Goal: Task Accomplishment & Management: Manage account settings

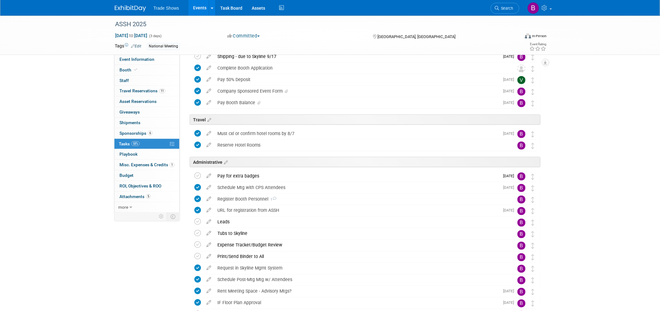
click at [135, 5] on img at bounding box center [130, 8] width 31 height 6
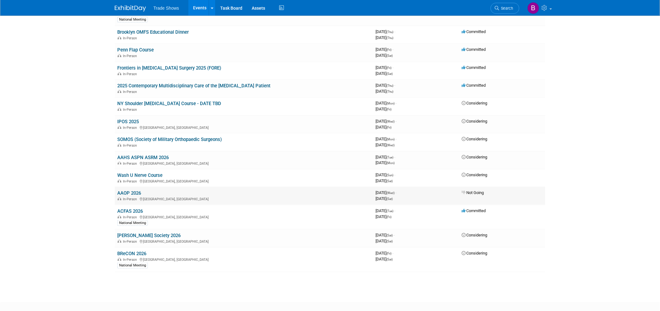
scroll to position [138, 0]
click at [128, 208] on link "ACFAS 2026" at bounding box center [130, 211] width 26 height 6
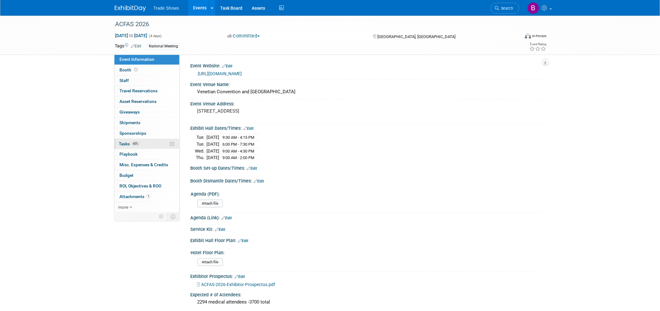
click at [126, 141] on link "60% Tasks 60%" at bounding box center [146, 144] width 65 height 10
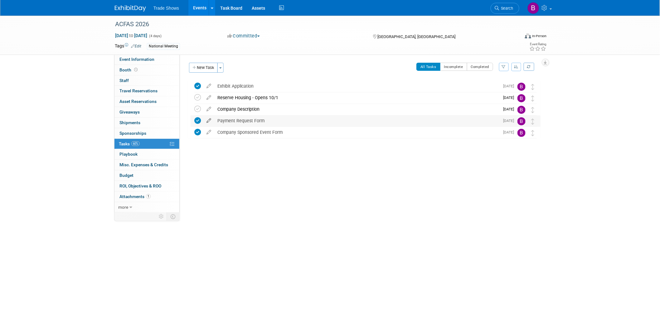
click at [207, 120] on icon at bounding box center [208, 119] width 11 height 8
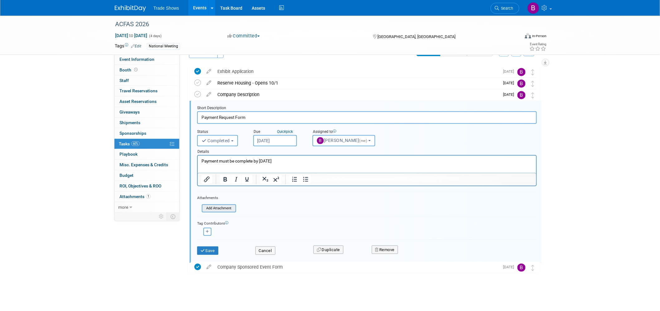
click at [219, 205] on input "file" at bounding box center [204, 208] width 64 height 7
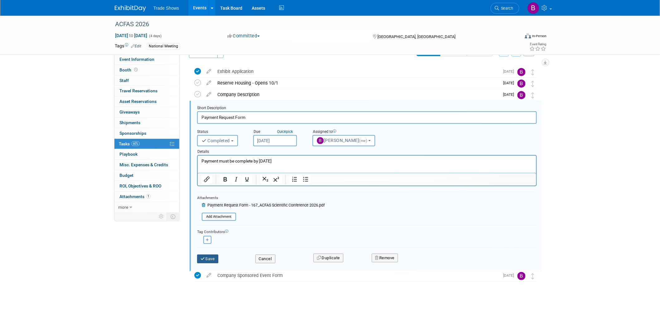
click at [207, 258] on button "Save" at bounding box center [207, 258] width 21 height 9
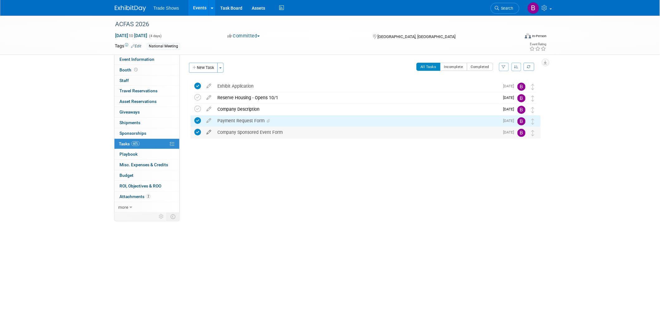
click at [209, 130] on icon at bounding box center [208, 131] width 11 height 8
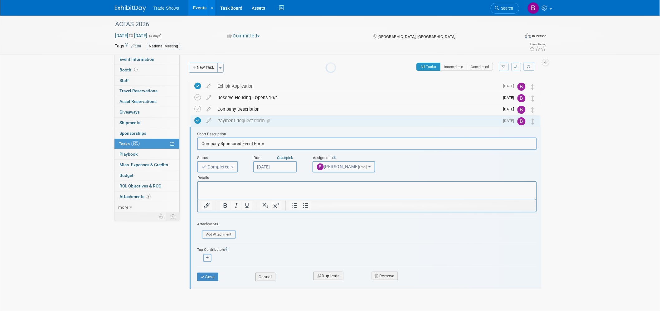
scroll to position [15, 0]
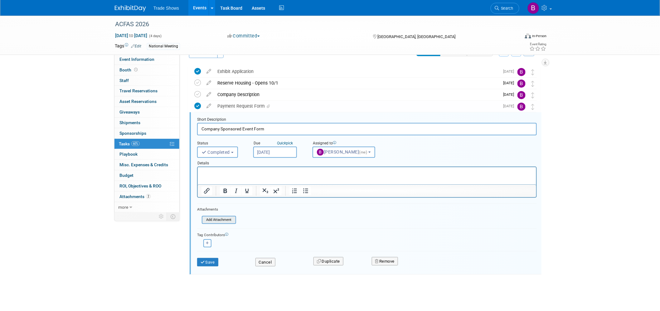
click at [219, 217] on input "file" at bounding box center [204, 219] width 64 height 7
click at [211, 269] on button "Save" at bounding box center [207, 270] width 21 height 9
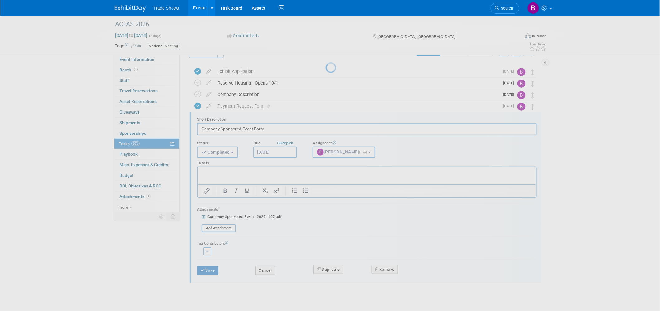
scroll to position [0, 0]
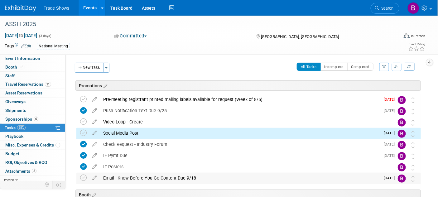
scroll to position [26, 0]
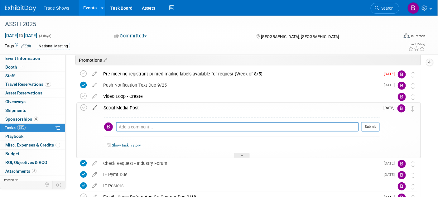
click at [95, 109] on icon at bounding box center [94, 107] width 11 height 8
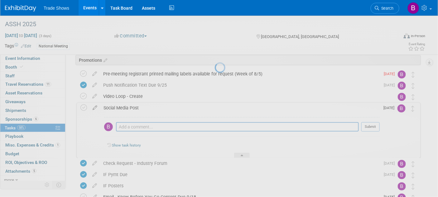
select select "8"
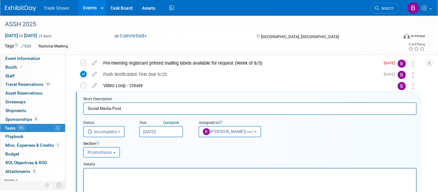
scroll to position [0, 0]
click at [178, 132] on input "Sep 9, 2025" at bounding box center [161, 131] width 44 height 11
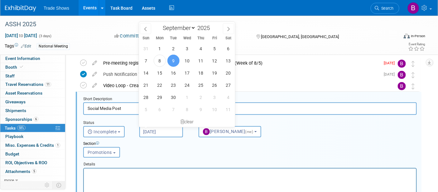
click at [171, 60] on span "9" at bounding box center [173, 61] width 12 height 12
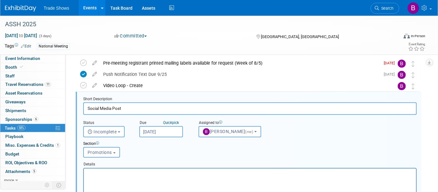
click at [161, 129] on input "Sep 9, 2025" at bounding box center [161, 131] width 44 height 11
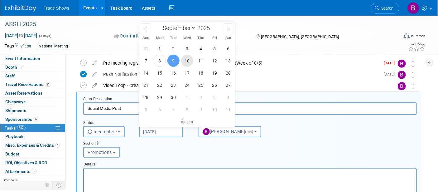
click at [189, 61] on span "10" at bounding box center [187, 61] width 12 height 12
type input "Sep 10, 2025"
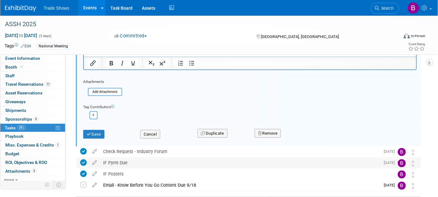
scroll to position [175, 0]
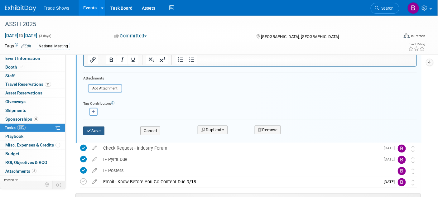
click at [95, 130] on button "Save" at bounding box center [93, 131] width 21 height 9
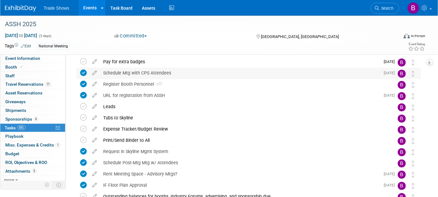
scroll to position [379, 0]
